Goal: Transaction & Acquisition: Book appointment/travel/reservation

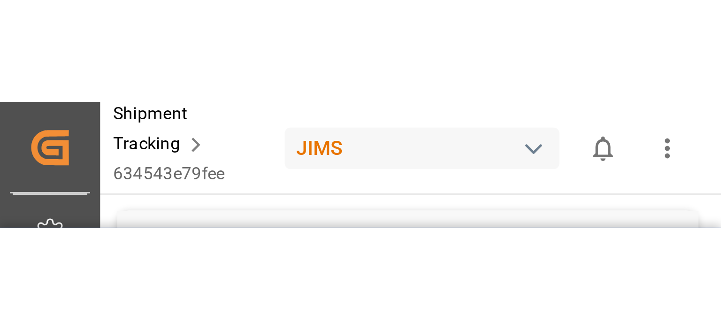
scroll to position [490, 0]
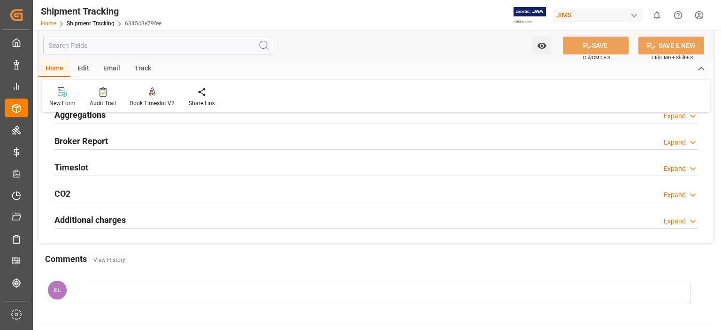
click at [51, 24] on link "Home" at bounding box center [48, 23] width 15 height 7
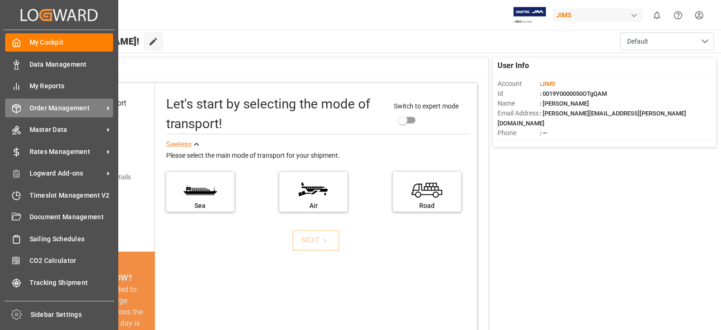
click at [64, 107] on span "Order Management" at bounding box center [67, 108] width 74 height 10
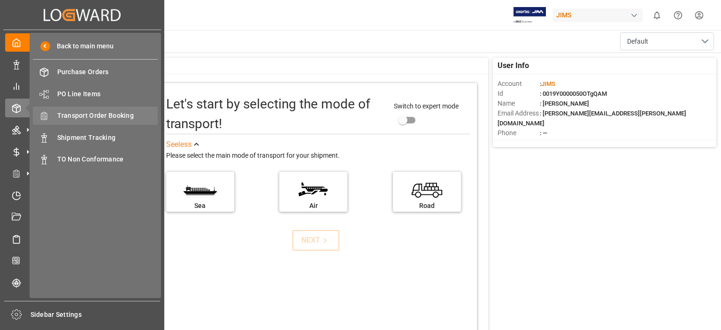
click at [107, 116] on span "Transport Order Booking" at bounding box center [107, 116] width 101 height 10
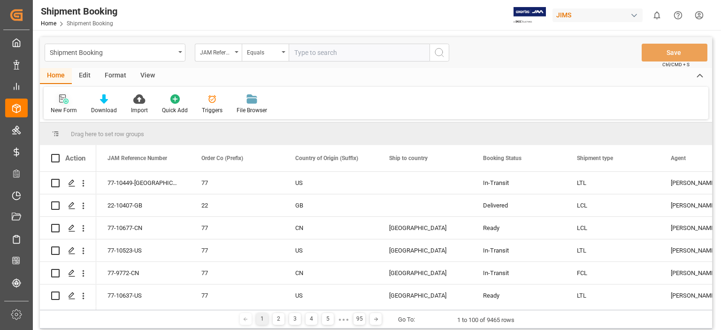
click at [65, 102] on icon at bounding box center [63, 98] width 9 height 9
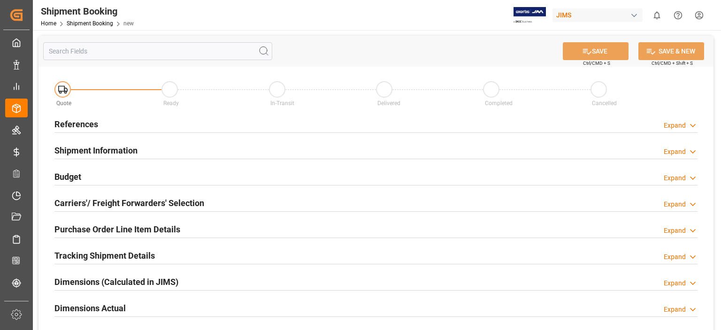
click at [88, 131] on div "References" at bounding box center [76, 124] width 44 height 18
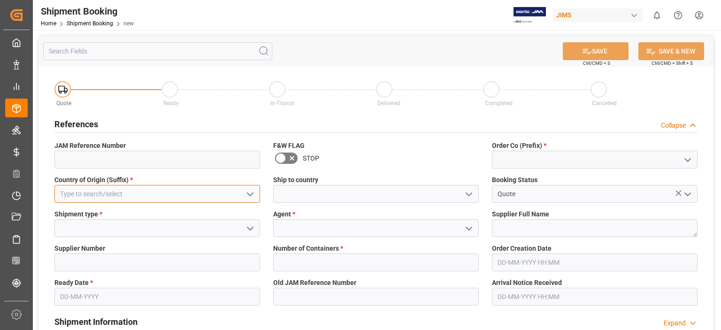
click at [131, 194] on input at bounding box center [157, 194] width 206 height 18
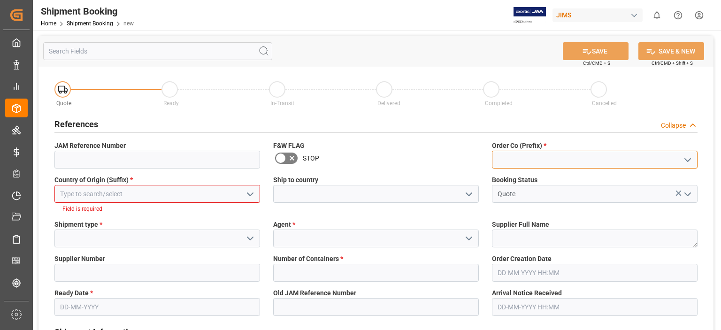
click at [519, 158] on input at bounding box center [595, 160] width 206 height 18
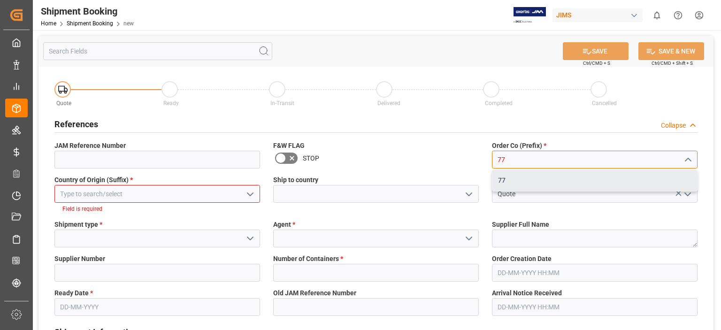
click at [519, 177] on div "77" at bounding box center [595, 180] width 205 height 21
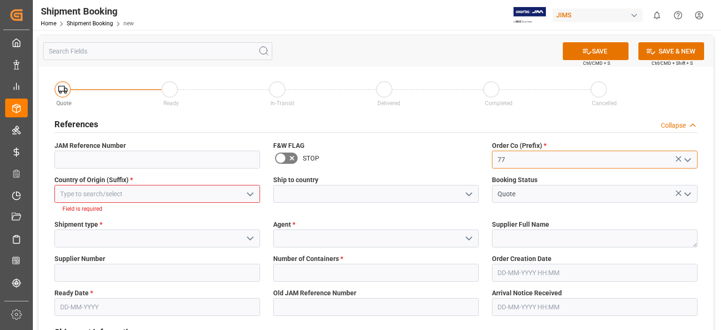
type input "77"
click at [167, 201] on input at bounding box center [157, 194] width 206 height 18
click at [252, 192] on icon "open menu" at bounding box center [250, 194] width 11 height 11
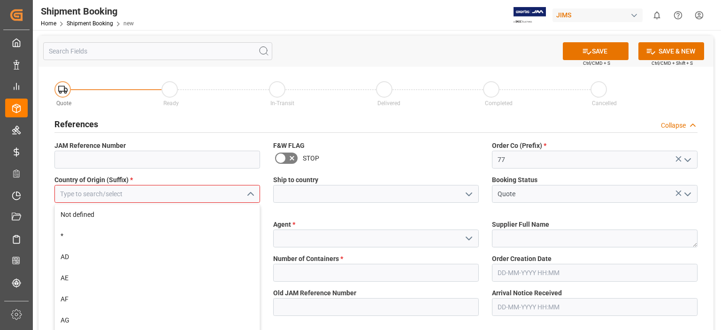
click at [190, 197] on input at bounding box center [157, 194] width 206 height 18
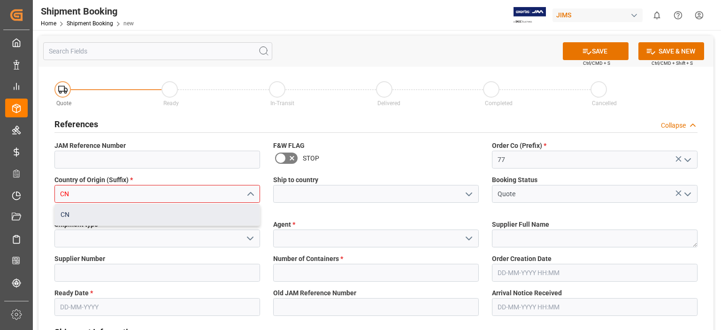
click at [139, 216] on div "CN" at bounding box center [157, 214] width 205 height 21
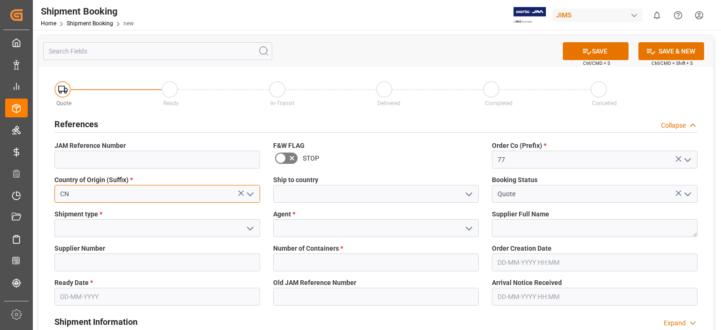
type input "CN"
click at [471, 193] on polyline "open menu" at bounding box center [469, 194] width 6 height 3
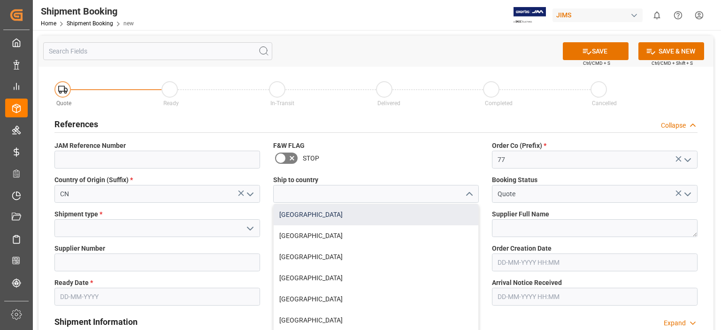
click at [443, 214] on div "[GEOGRAPHIC_DATA]" at bounding box center [376, 214] width 205 height 21
type input "[GEOGRAPHIC_DATA]"
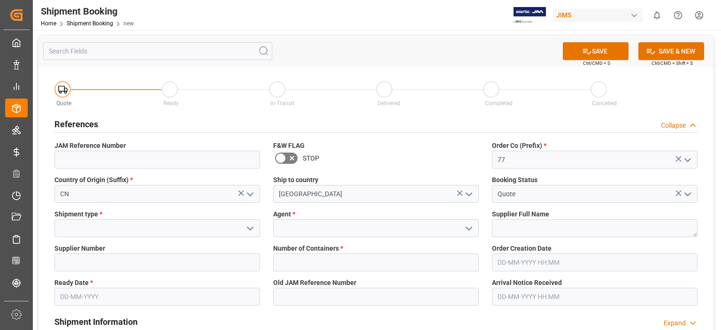
click at [470, 228] on icon "open menu" at bounding box center [468, 228] width 11 height 11
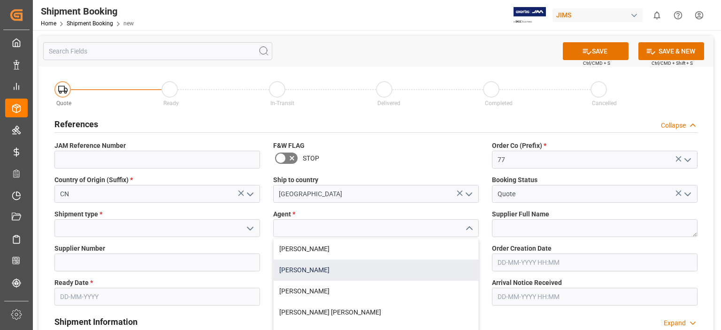
scroll to position [156, 0]
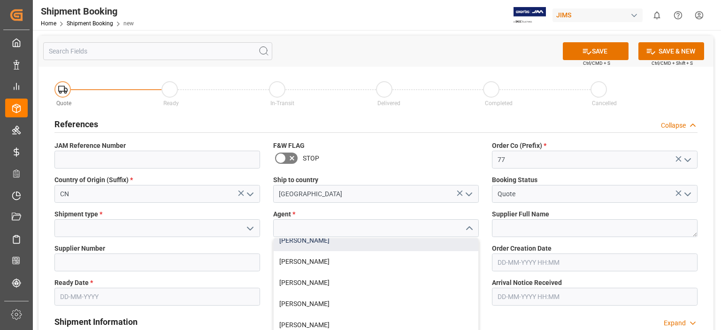
click at [332, 247] on div "[PERSON_NAME]" at bounding box center [376, 240] width 205 height 21
type input "[PERSON_NAME]"
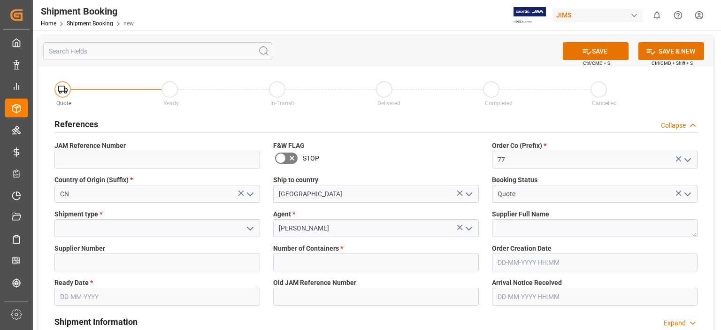
click at [248, 230] on icon "open menu" at bounding box center [250, 228] width 11 height 11
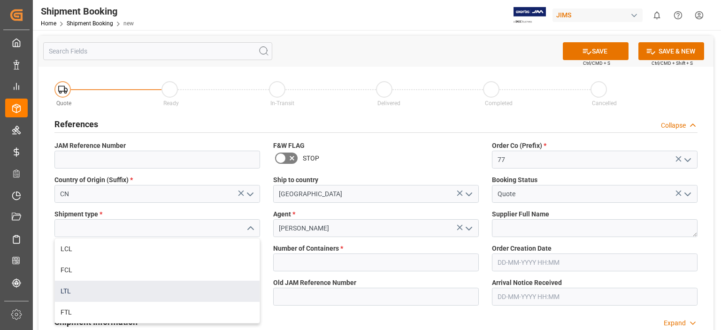
click at [208, 287] on div "LTL" at bounding box center [157, 291] width 205 height 21
type input "LTL"
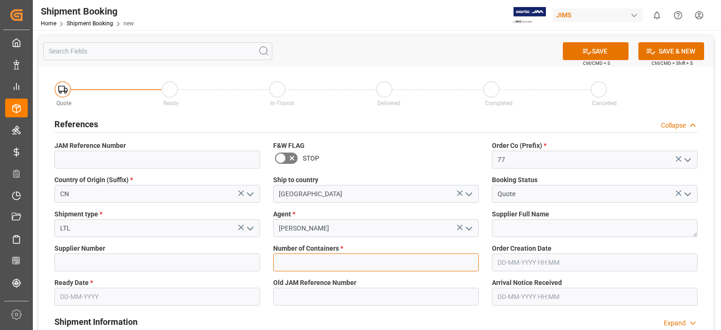
click at [358, 259] on input "text" at bounding box center [376, 263] width 206 height 18
type input "0"
click at [147, 301] on input "text" at bounding box center [157, 297] width 206 height 18
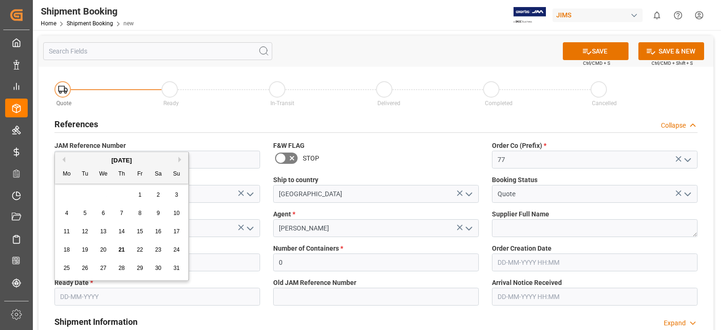
click at [181, 159] on button "Next Month" at bounding box center [181, 160] width 6 height 6
click at [158, 230] on span "20" at bounding box center [158, 231] width 6 height 7
type input "[DATE]"
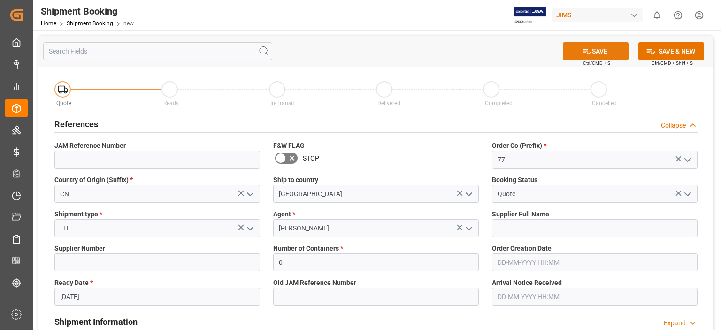
click at [607, 53] on button "SAVE" at bounding box center [596, 51] width 66 height 18
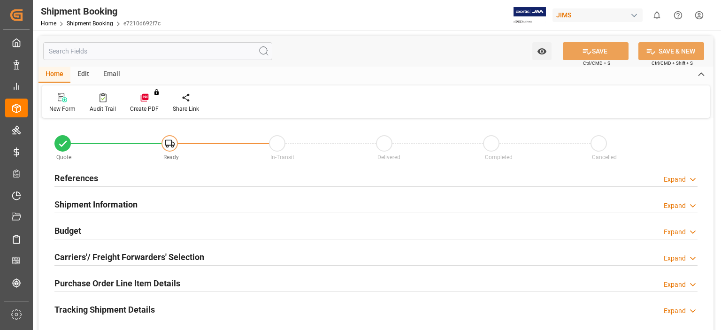
type input "0"
type input "[DATE]"
click at [91, 181] on h2 "References" at bounding box center [76, 178] width 44 height 13
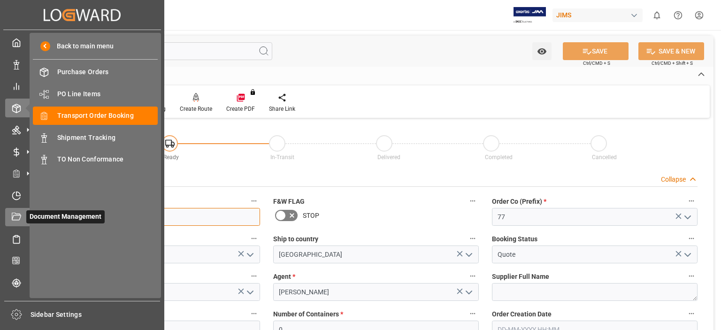
drag, startPoint x: 102, startPoint y: 220, endPoint x: 24, endPoint y: 216, distance: 77.5
click at [24, 216] on div "Created by potrace 1.15, written by [PERSON_NAME] [DATE]-[DATE] Created by potr…" at bounding box center [360, 165] width 721 height 330
